Goal: Book appointment/travel/reservation

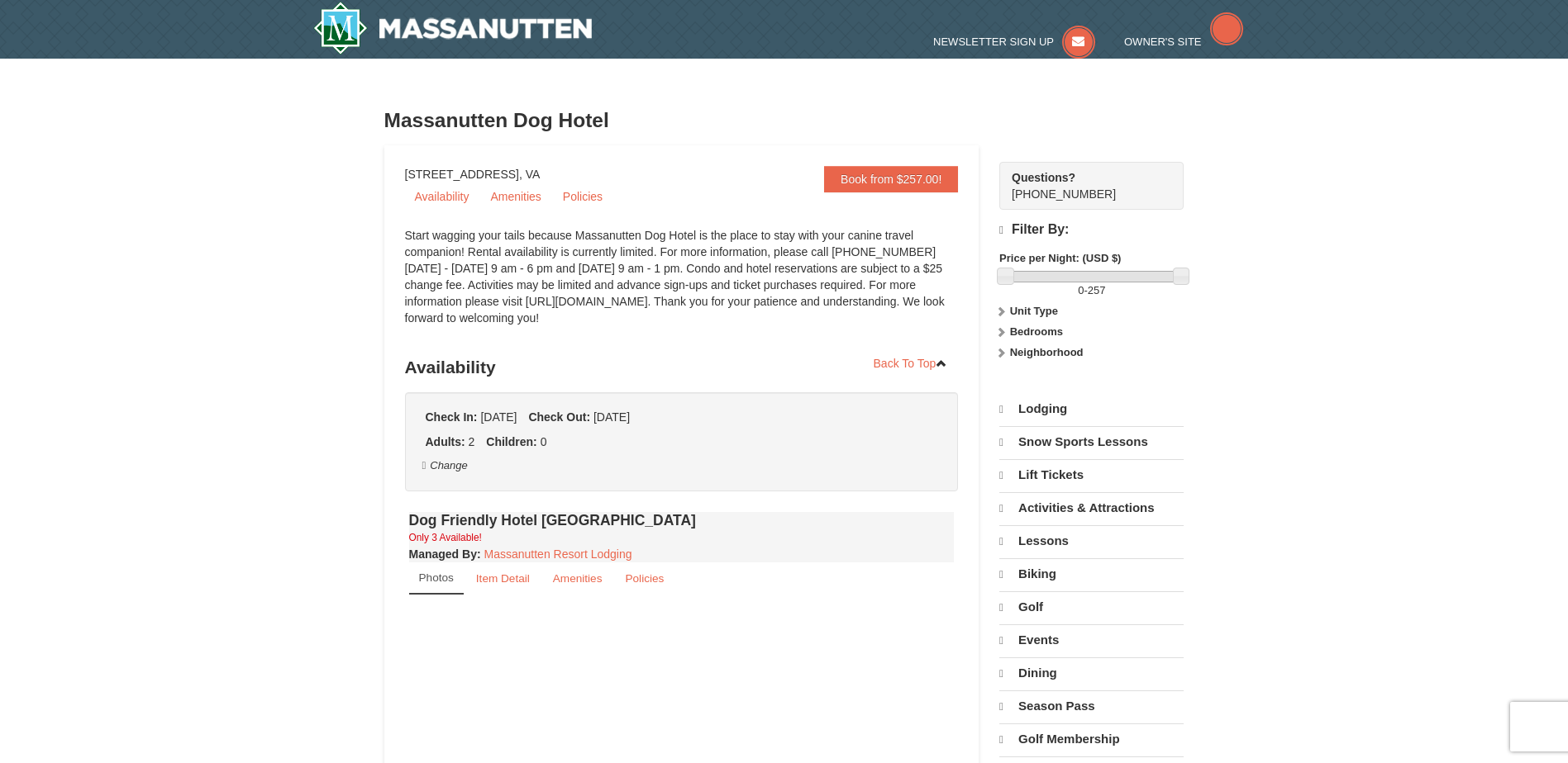
select select "10"
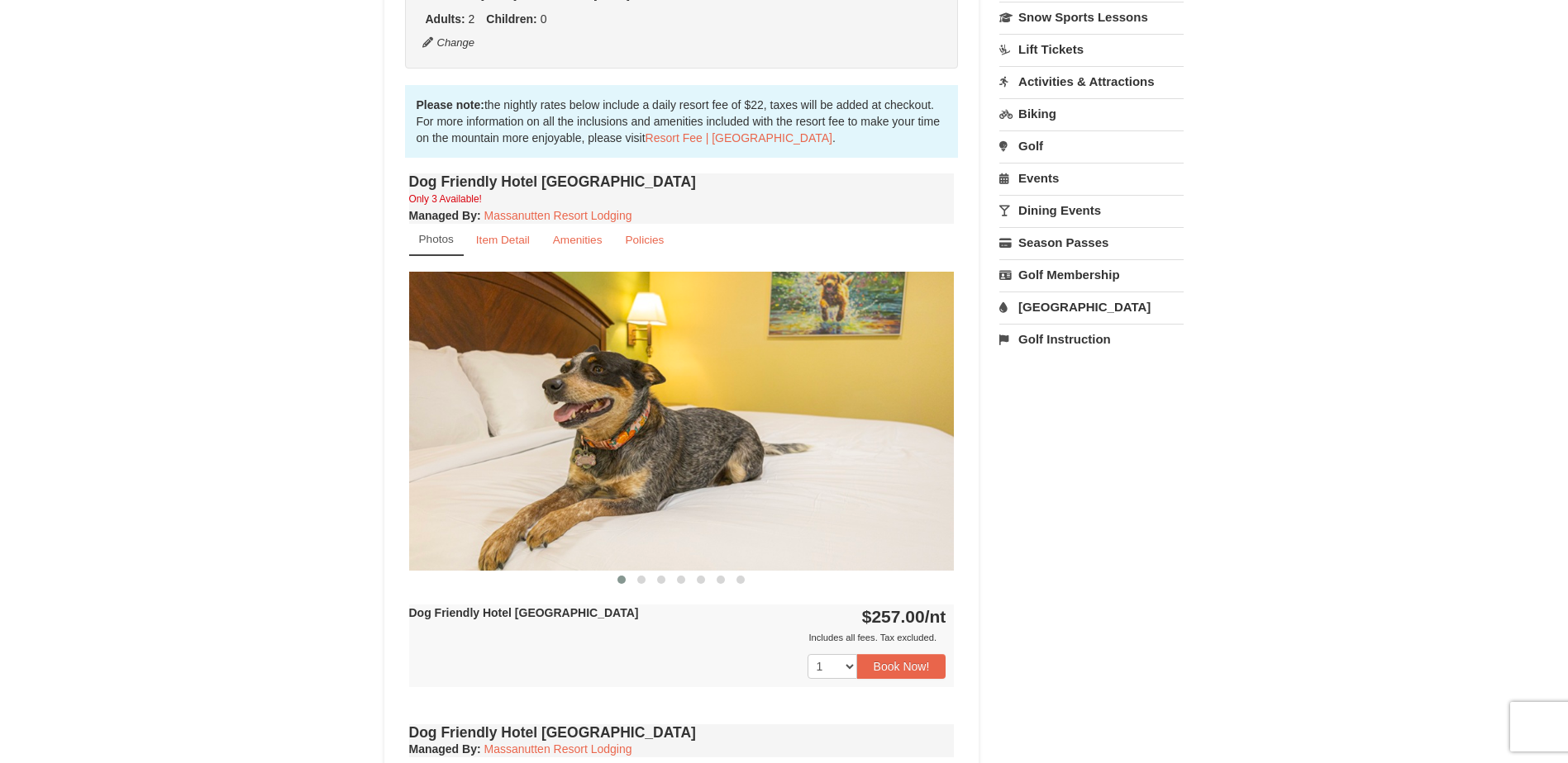
scroll to position [413, 0]
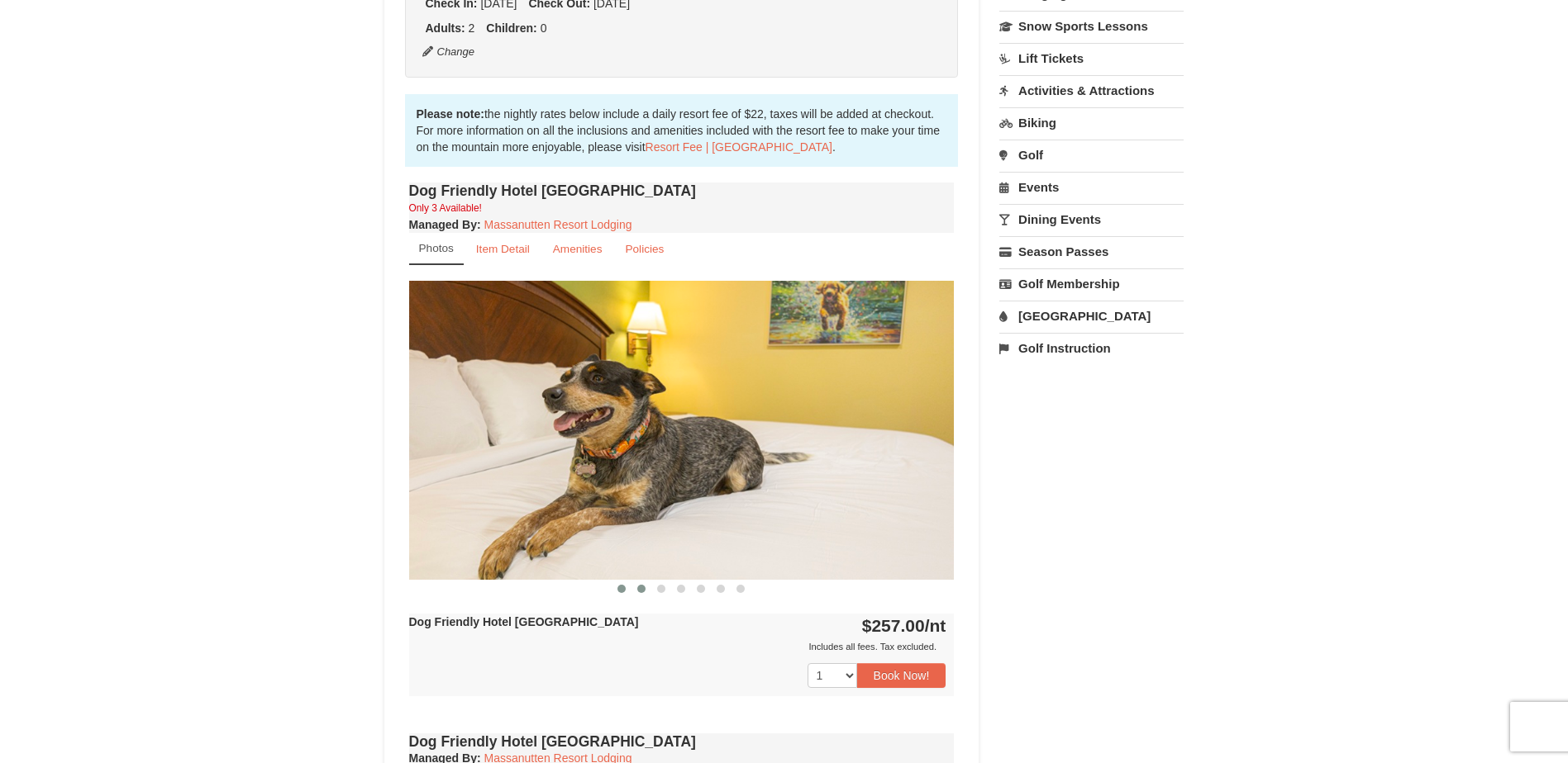
click at [641, 586] on span at bounding box center [641, 589] width 8 height 8
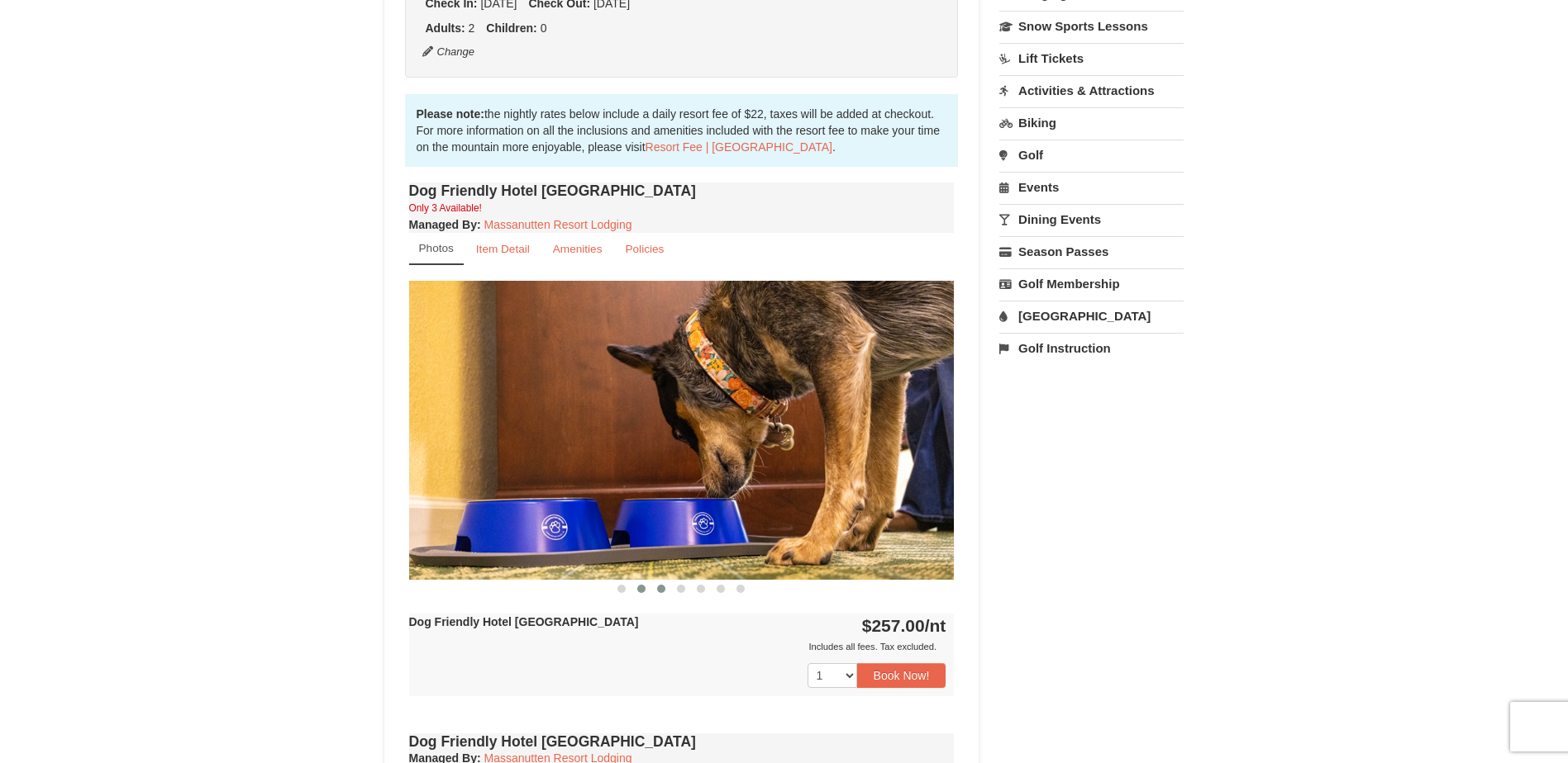
click at [668, 589] on button at bounding box center [661, 589] width 20 height 16
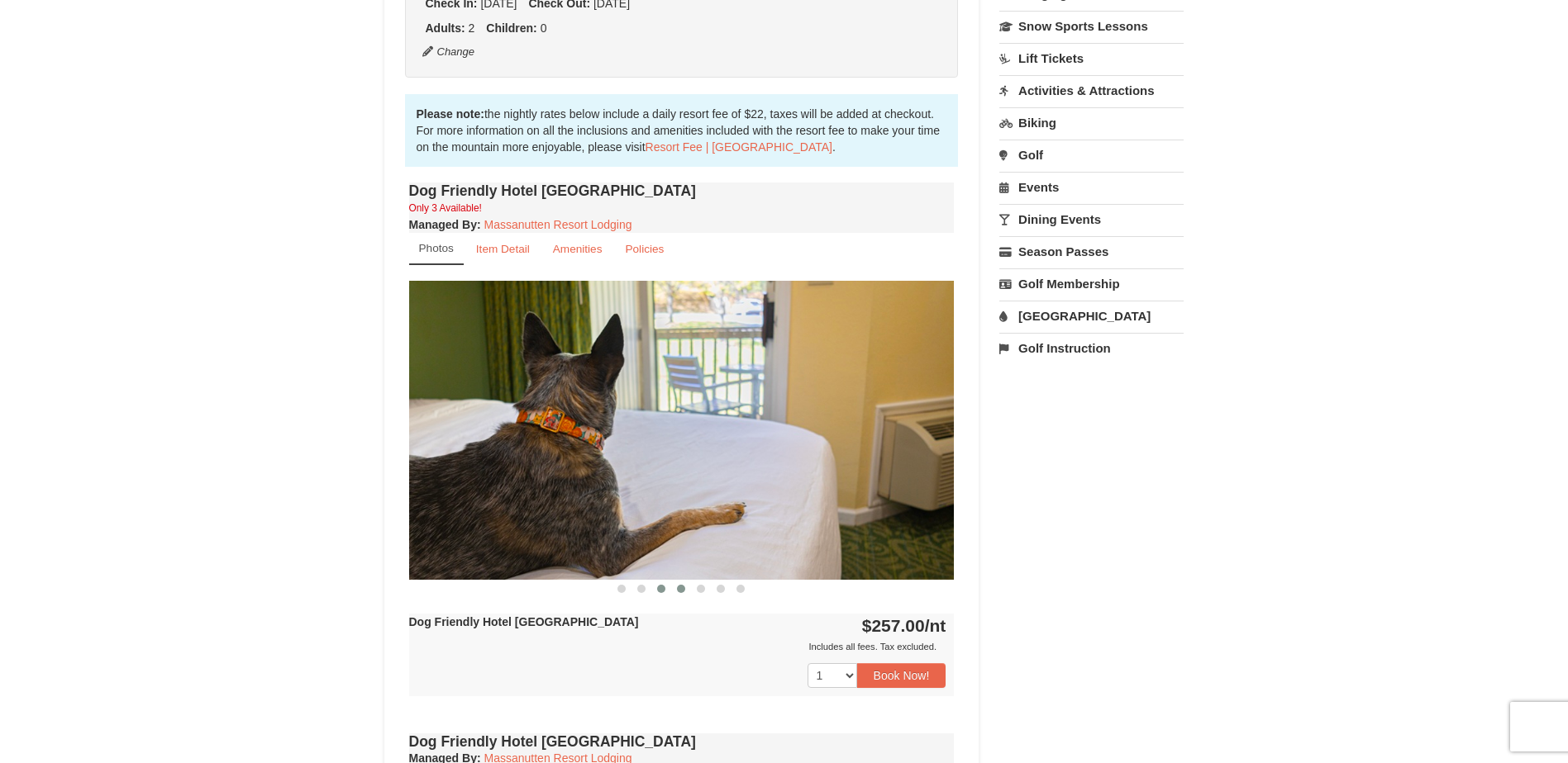
click at [678, 590] on span at bounding box center [681, 589] width 8 height 8
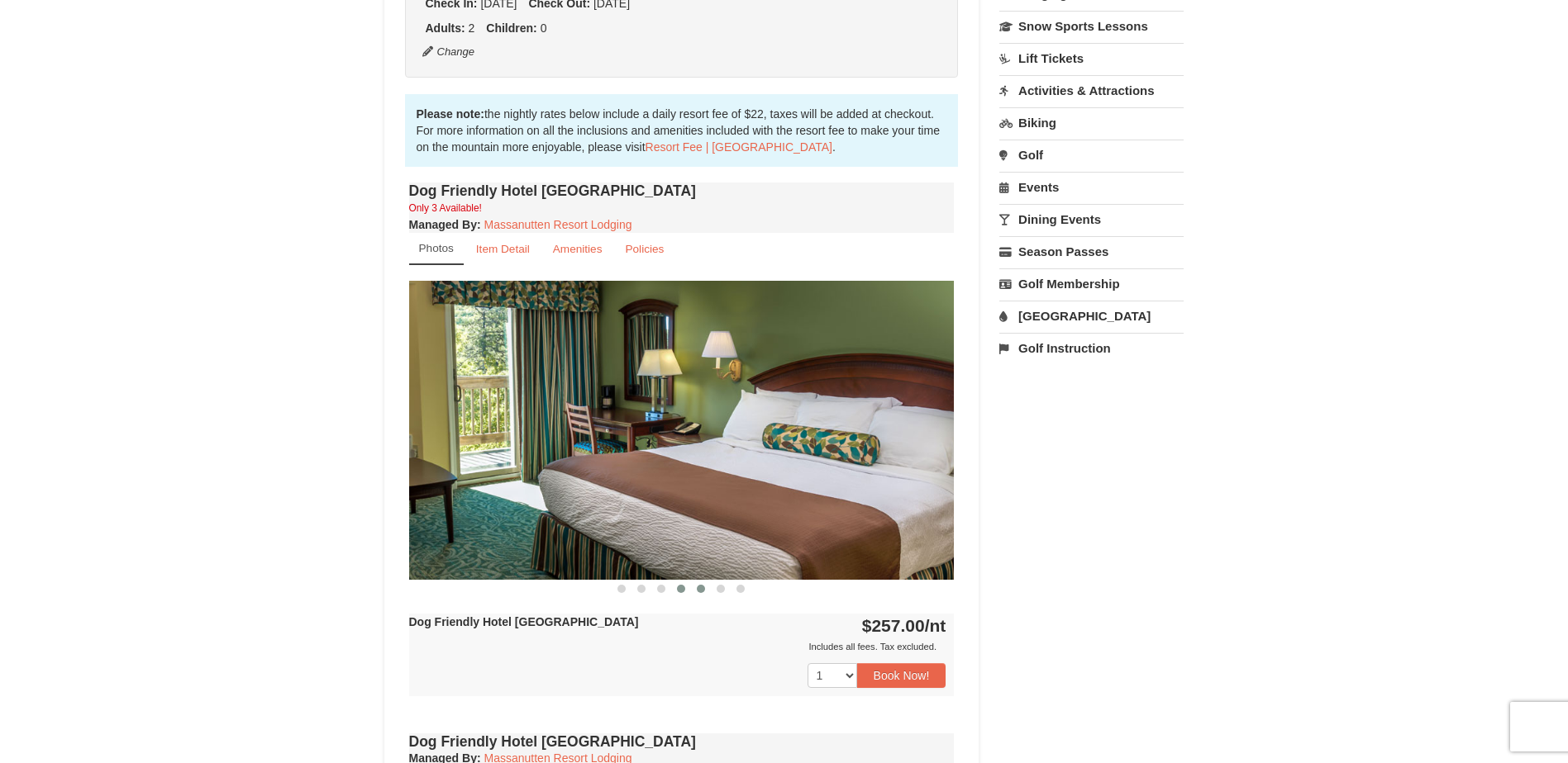
click at [700, 592] on span at bounding box center [700, 589] width 8 height 8
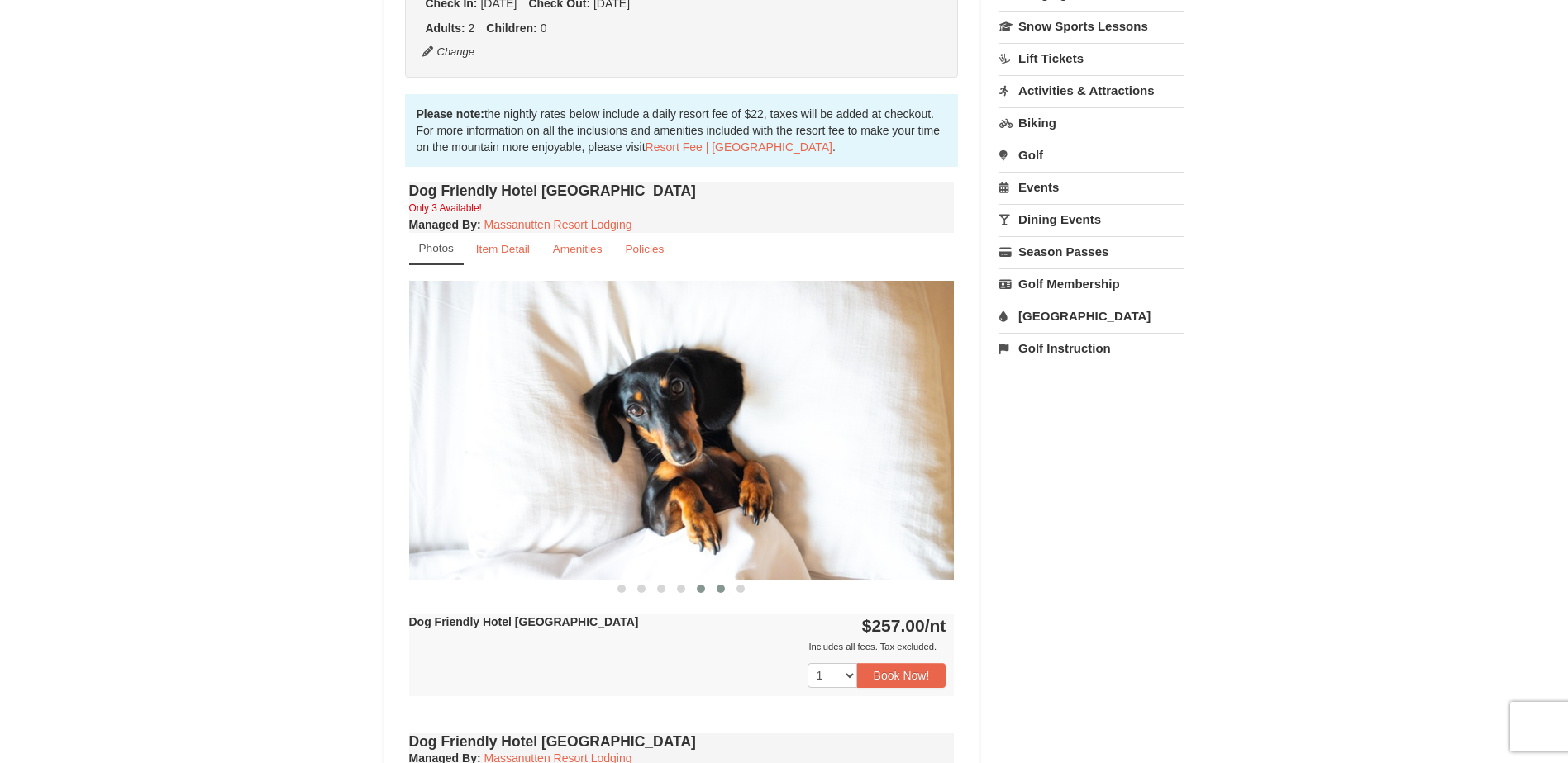
click at [727, 595] on button at bounding box center [721, 589] width 20 height 16
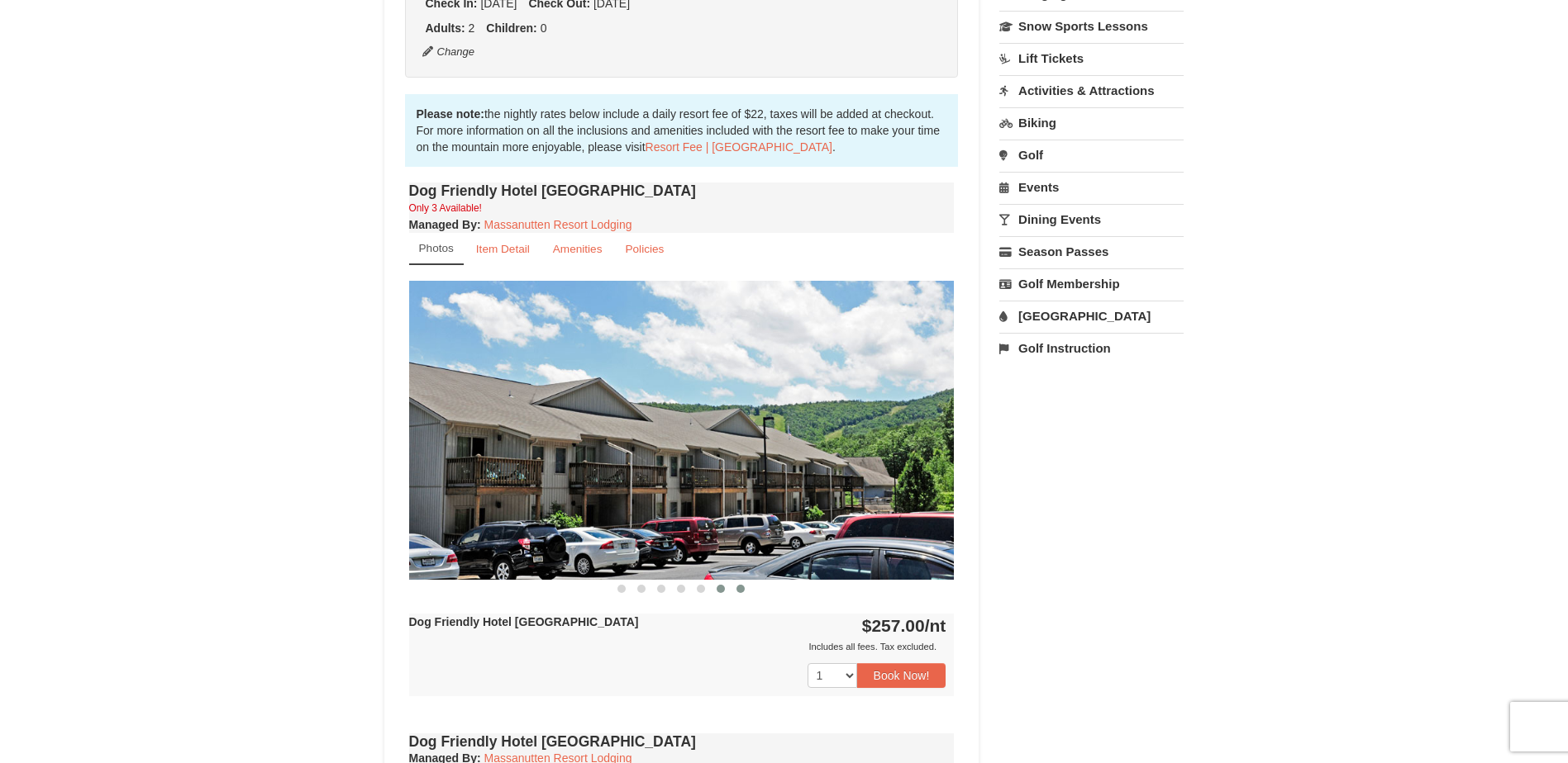
click at [743, 594] on button at bounding box center [741, 589] width 20 height 16
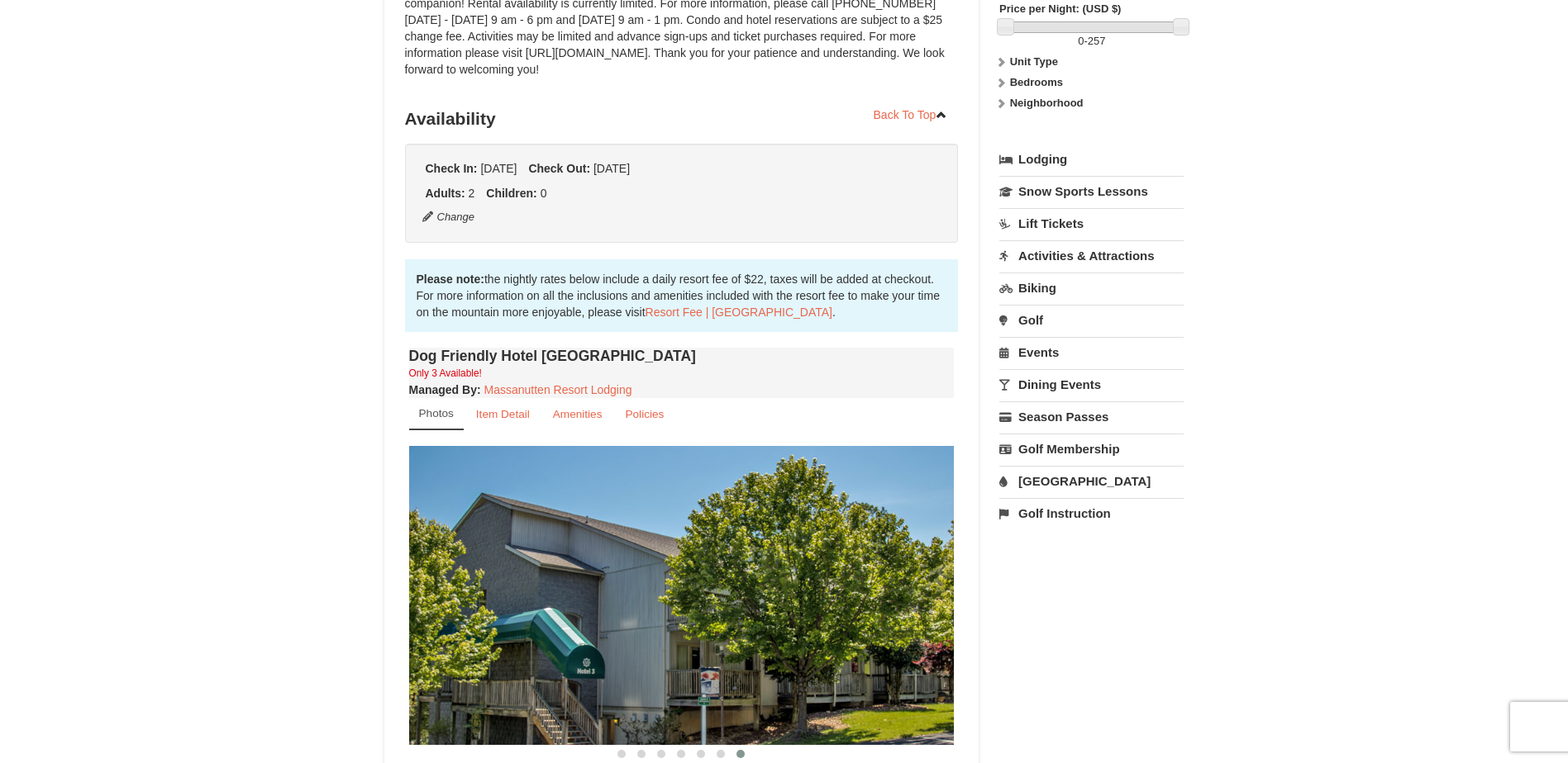
scroll to position [0, 0]
